Goal: Book appointment/travel/reservation

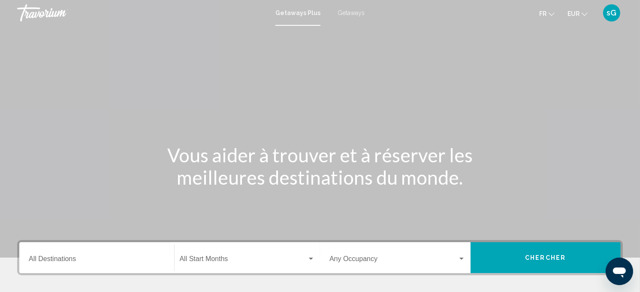
click at [354, 13] on span "Getaways" at bounding box center [351, 12] width 27 height 7
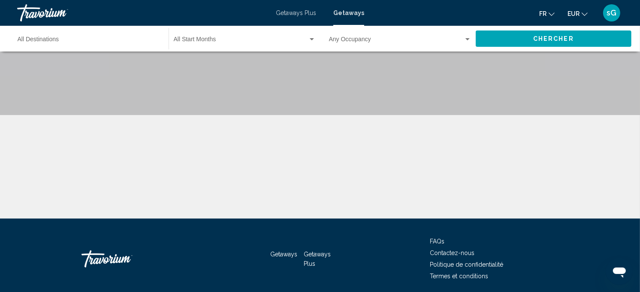
scroll to position [143, 0]
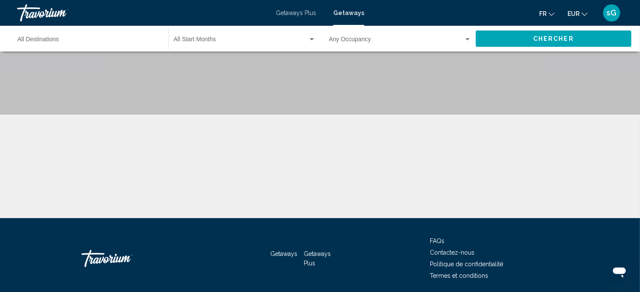
click at [98, 33] on div "Destination All Destinations" at bounding box center [89, 39] width 142 height 24
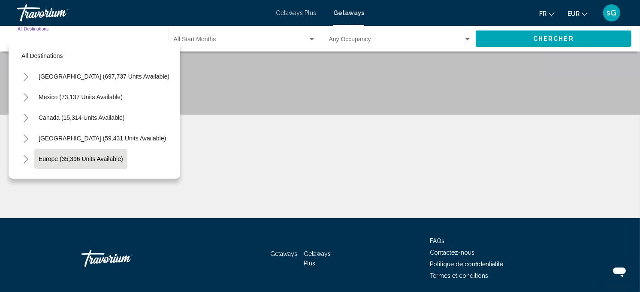
click at [47, 157] on span "Europe (35,396 units available)" at bounding box center [81, 158] width 85 height 7
type input "**********"
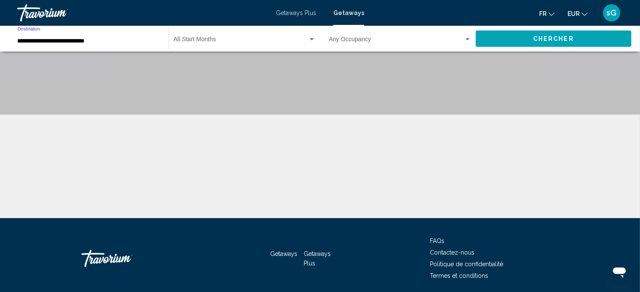
click at [208, 30] on div "Start Month All Start Months" at bounding box center [245, 39] width 142 height 24
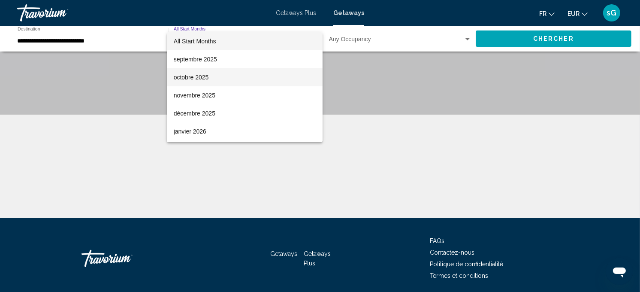
click at [205, 73] on span "octobre 2025" at bounding box center [245, 77] width 142 height 18
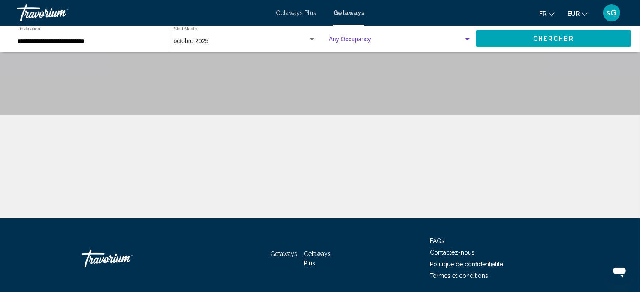
click at [349, 38] on span "Search widget" at bounding box center [396, 41] width 135 height 7
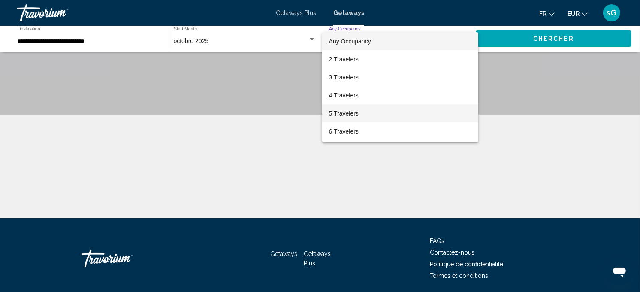
click at [355, 114] on span "5 Travelers" at bounding box center [400, 113] width 142 height 18
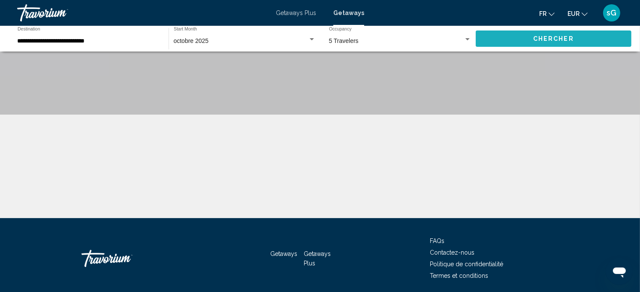
click at [535, 33] on button "Chercher" at bounding box center [554, 38] width 156 height 16
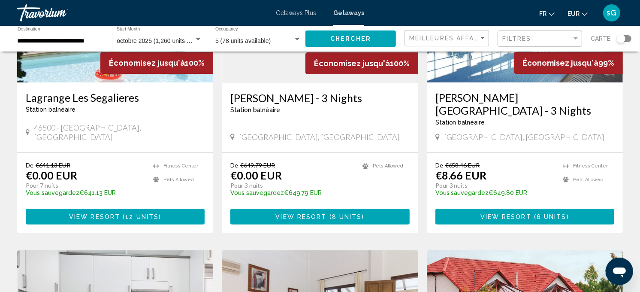
scroll to position [143, 0]
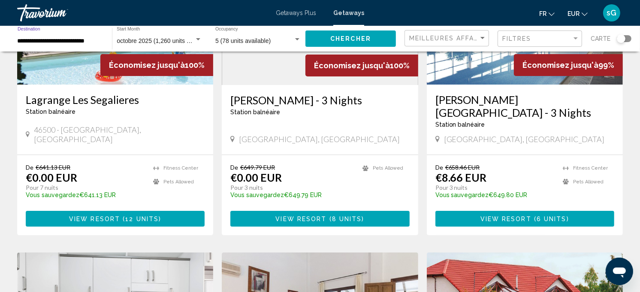
click at [41, 39] on input "**********" at bounding box center [61, 41] width 86 height 7
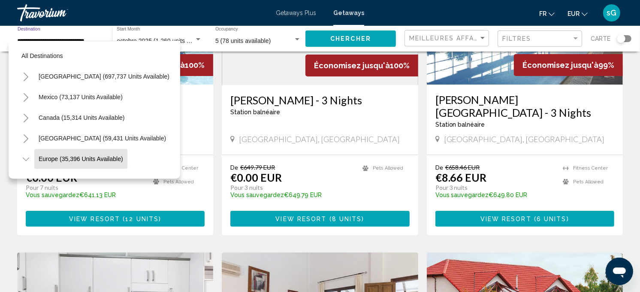
scroll to position [55, 0]
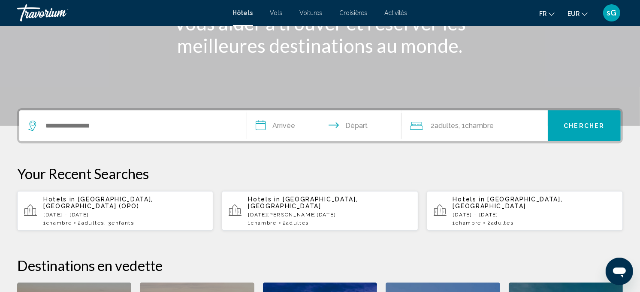
scroll to position [143, 0]
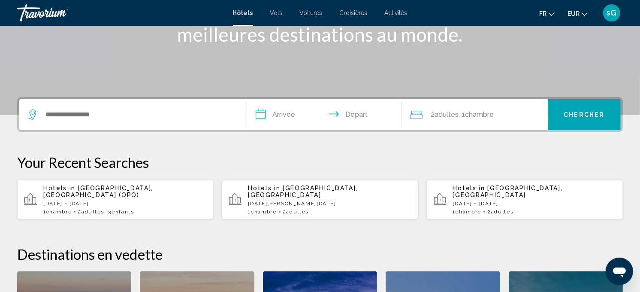
click at [284, 200] on p "[DATE][PERSON_NAME][DATE]" at bounding box center [329, 203] width 163 height 6
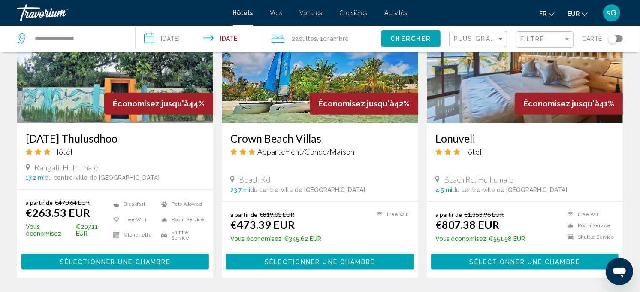
scroll to position [763, 0]
